Goal: Complete application form

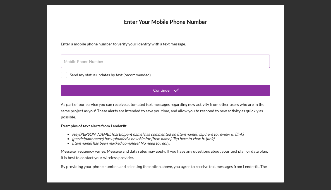
click at [111, 60] on div "Mobile Phone Number" at bounding box center [165, 62] width 209 height 14
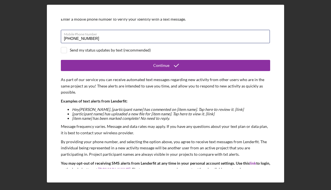
scroll to position [25, 0]
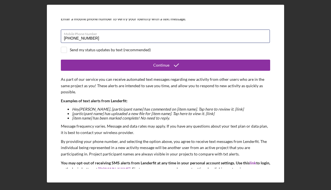
type input "[PHONE_NUMBER]"
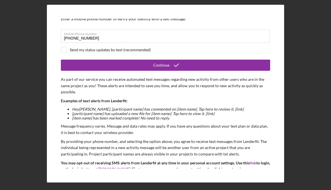
click at [68, 49] on div "Send my status updates by text (recommended)" at bounding box center [165, 50] width 209 height 6
checkbox input "true"
click at [124, 71] on form "Enter Your Mobile Phone Number Enter a mobile phone number to verify your ident…" at bounding box center [165, 94] width 209 height 150
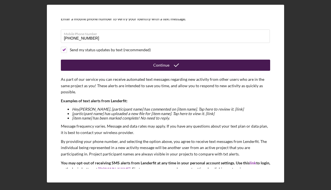
click at [124, 67] on button "Continue" at bounding box center [165, 65] width 209 height 11
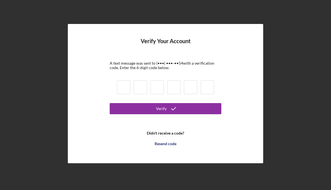
click at [123, 86] on input at bounding box center [123, 87] width 13 height 14
type input "1"
type input "0"
type input "2"
type input "7"
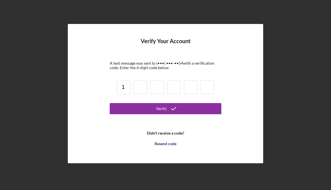
type input "1"
type input "8"
type input "0"
type input "2"
type input "7"
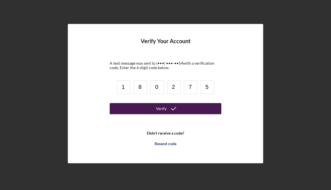
type input "5"
click at [127, 107] on button "Verify" at bounding box center [166, 108] width 112 height 11
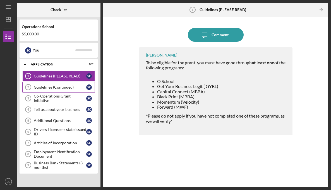
click at [71, 88] on div "Guidelines (Continued)" at bounding box center [60, 87] width 52 height 4
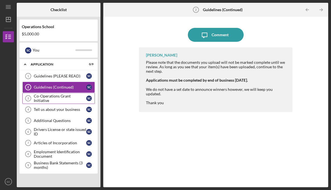
click at [59, 98] on div "Co-Operations Grant Initiative" at bounding box center [60, 98] width 52 height 9
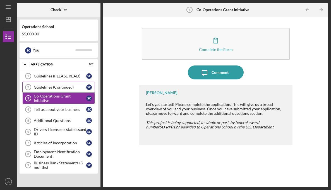
click at [65, 88] on div "Guidelines (Continued)" at bounding box center [60, 87] width 52 height 4
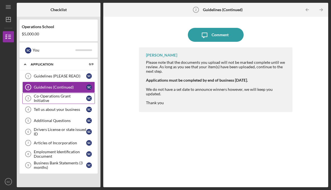
click at [60, 99] on div "Co-Operations Grant Initiative" at bounding box center [60, 98] width 52 height 9
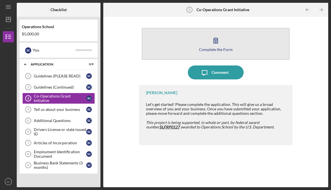
click at [199, 45] on button "Complete the Form Form" at bounding box center [216, 44] width 148 height 32
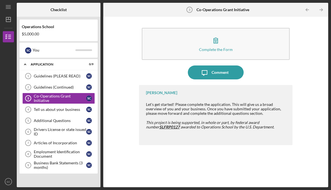
click at [265, 68] on div "Icon/Message Comment" at bounding box center [215, 73] width 153 height 14
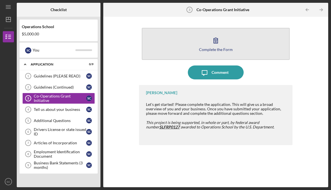
click at [212, 47] on div "Complete the Form" at bounding box center [216, 49] width 34 height 4
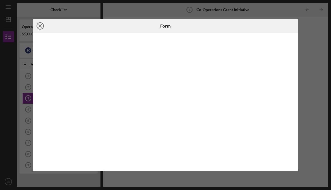
click at [42, 26] on icon "Icon/Close" at bounding box center [40, 26] width 14 height 14
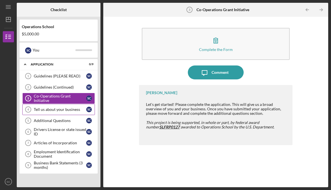
click at [67, 109] on div "Tell us about your business" at bounding box center [60, 109] width 52 height 4
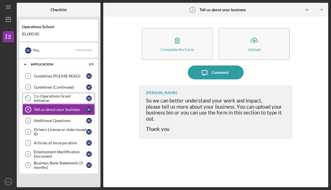
click at [72, 98] on div "Co-Operations Grant Initiative" at bounding box center [60, 98] width 52 height 9
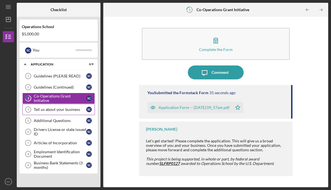
click at [66, 112] on link "Tell us about your business 4 Tell us about your business S C" at bounding box center [58, 109] width 73 height 11
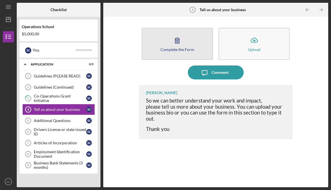
click at [172, 50] on div "Complete the Form" at bounding box center [177, 49] width 34 height 4
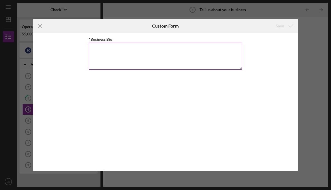
click at [159, 54] on textarea "*Business Bio" at bounding box center [165, 56] width 153 height 27
type textarea "LeoSage Images is a"
